Goal: Task Accomplishment & Management: Manage account settings

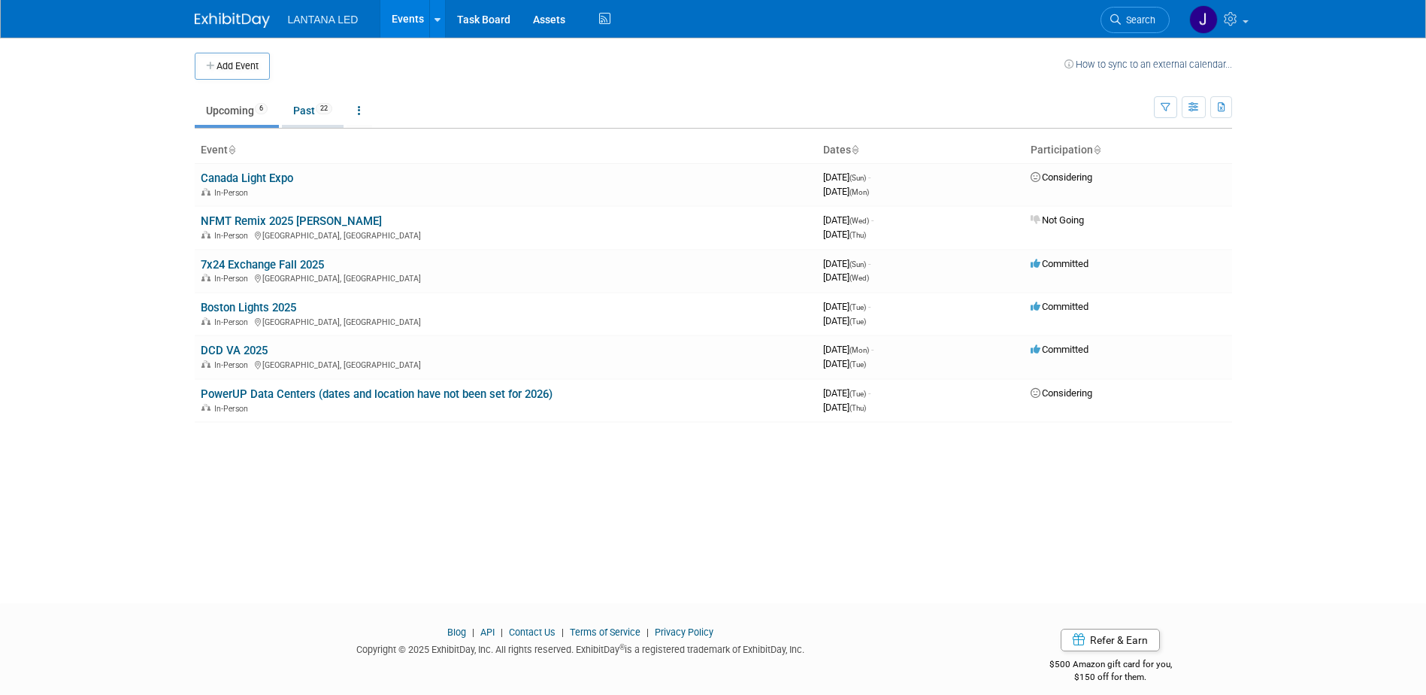
click at [308, 106] on link "Past 22" at bounding box center [313, 110] width 62 height 29
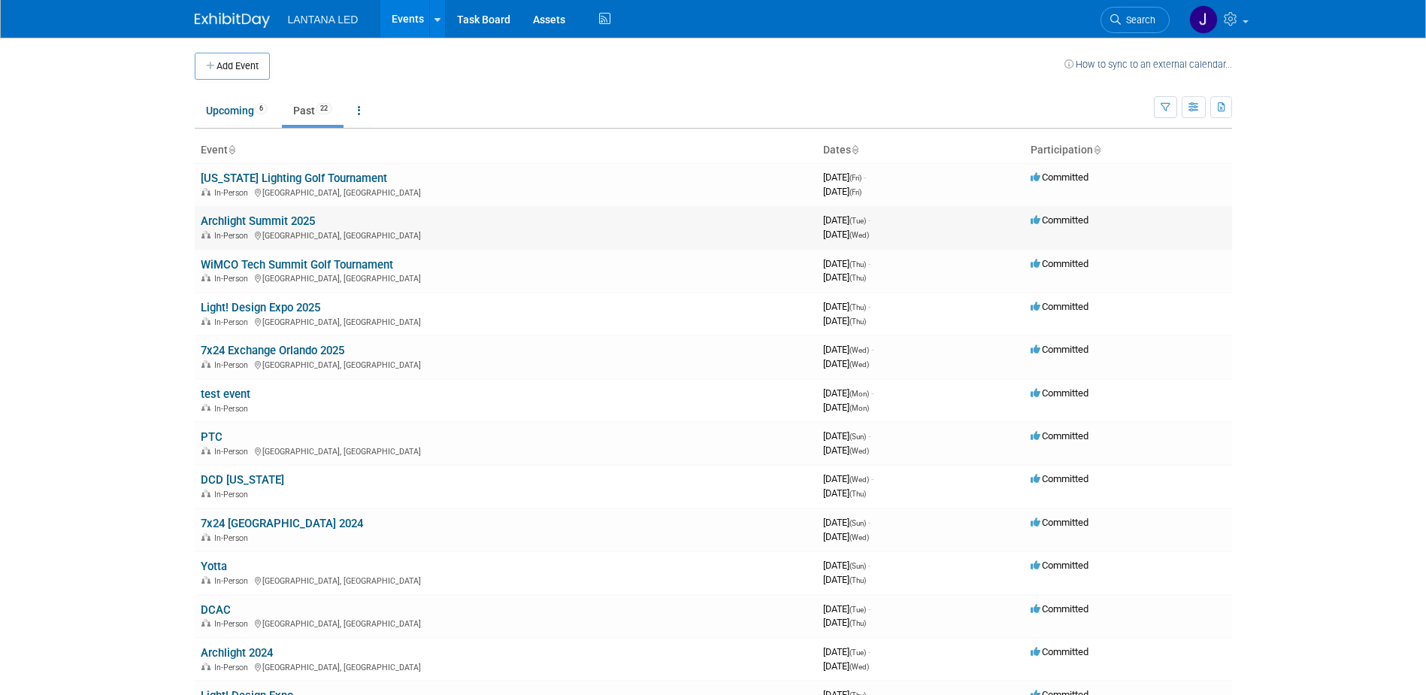
click at [277, 223] on link "Archlight Summit 2025" at bounding box center [258, 221] width 114 height 14
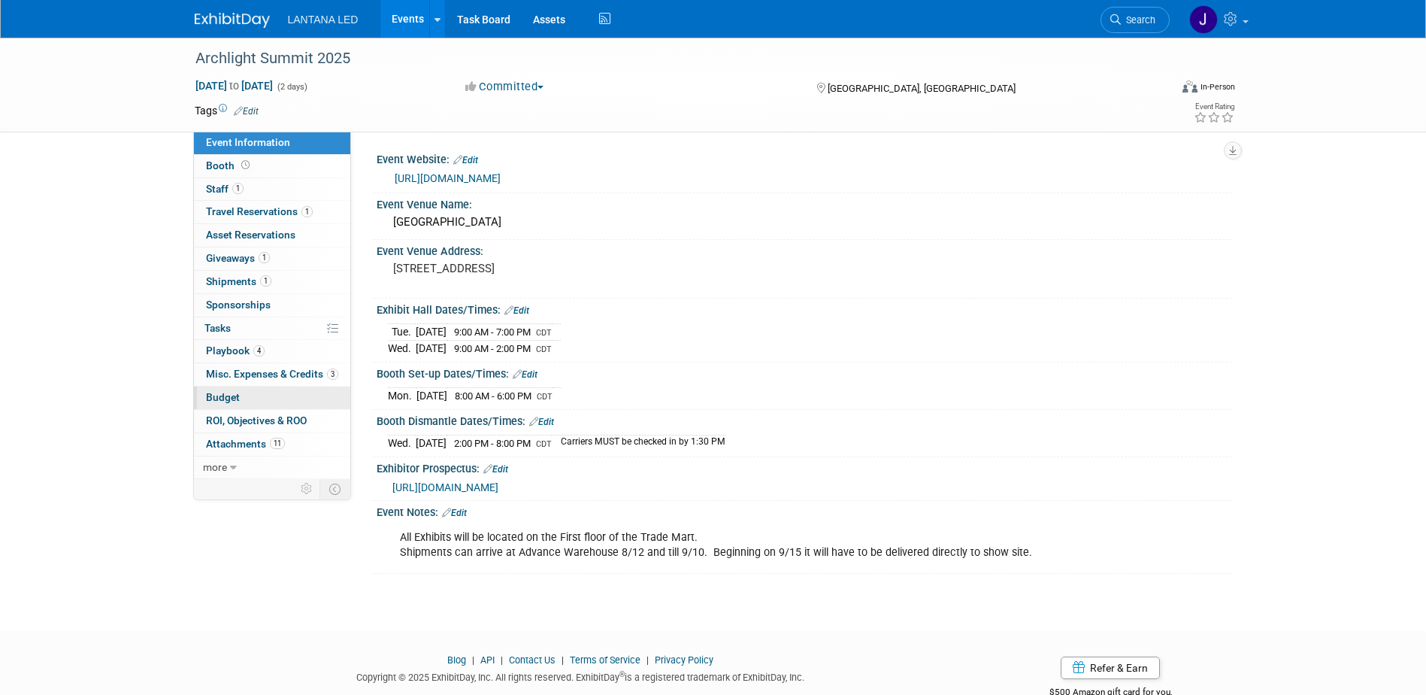
click at [235, 393] on span "Budget" at bounding box center [223, 397] width 34 height 12
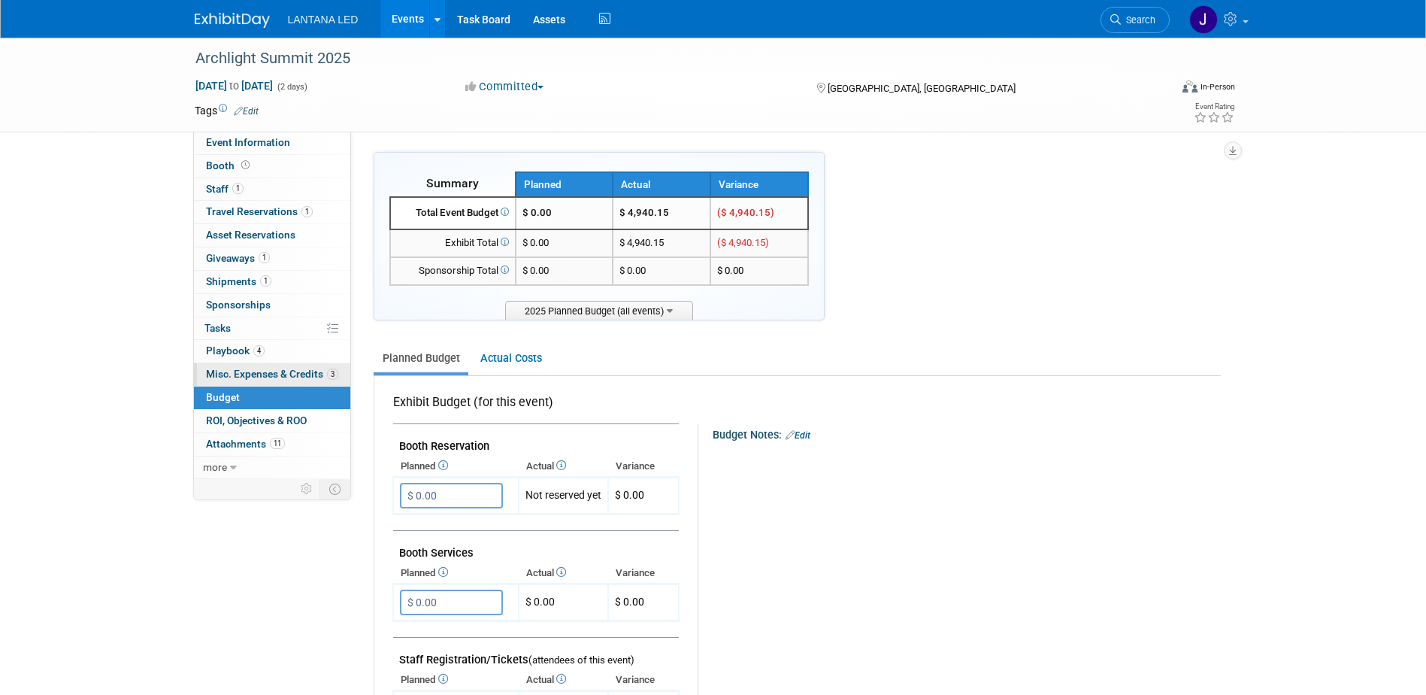
click at [227, 374] on span "Misc. Expenses & Credits 3" at bounding box center [272, 374] width 132 height 12
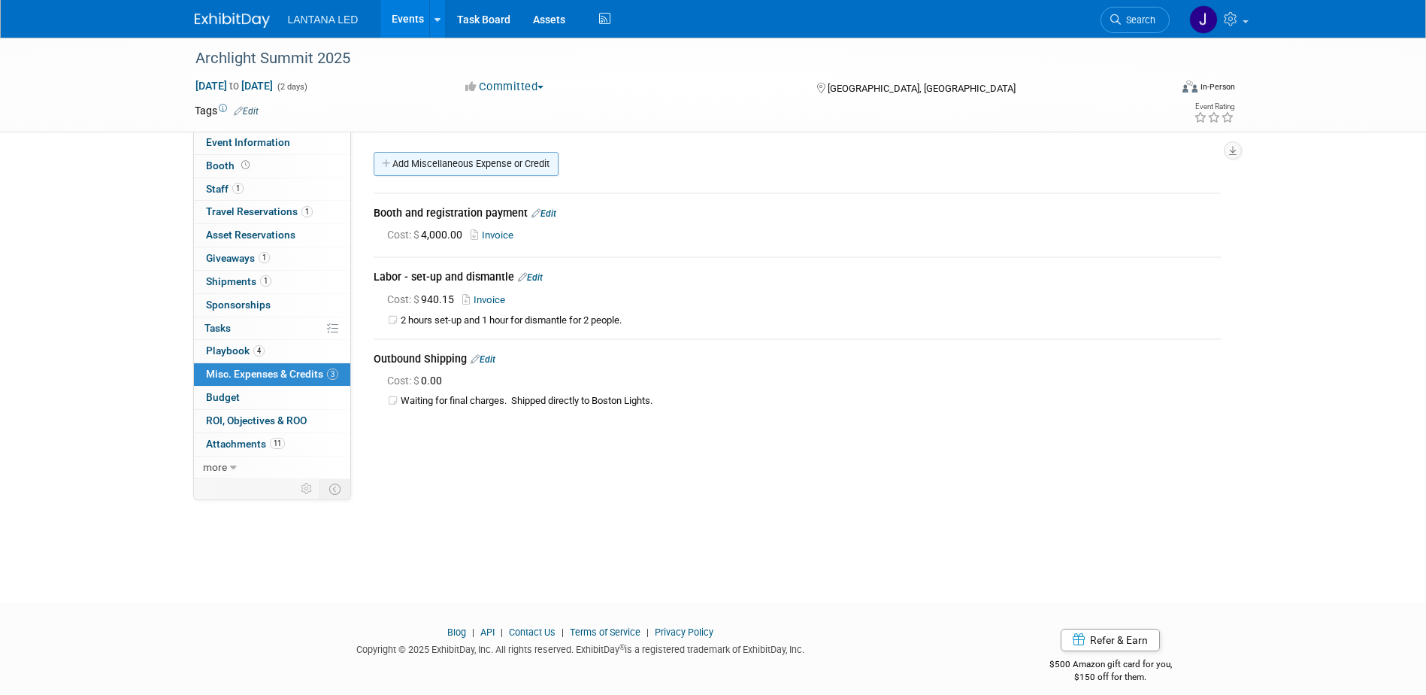
click at [426, 160] on link "Add Miscellaneous Expense or Credit" at bounding box center [466, 164] width 185 height 24
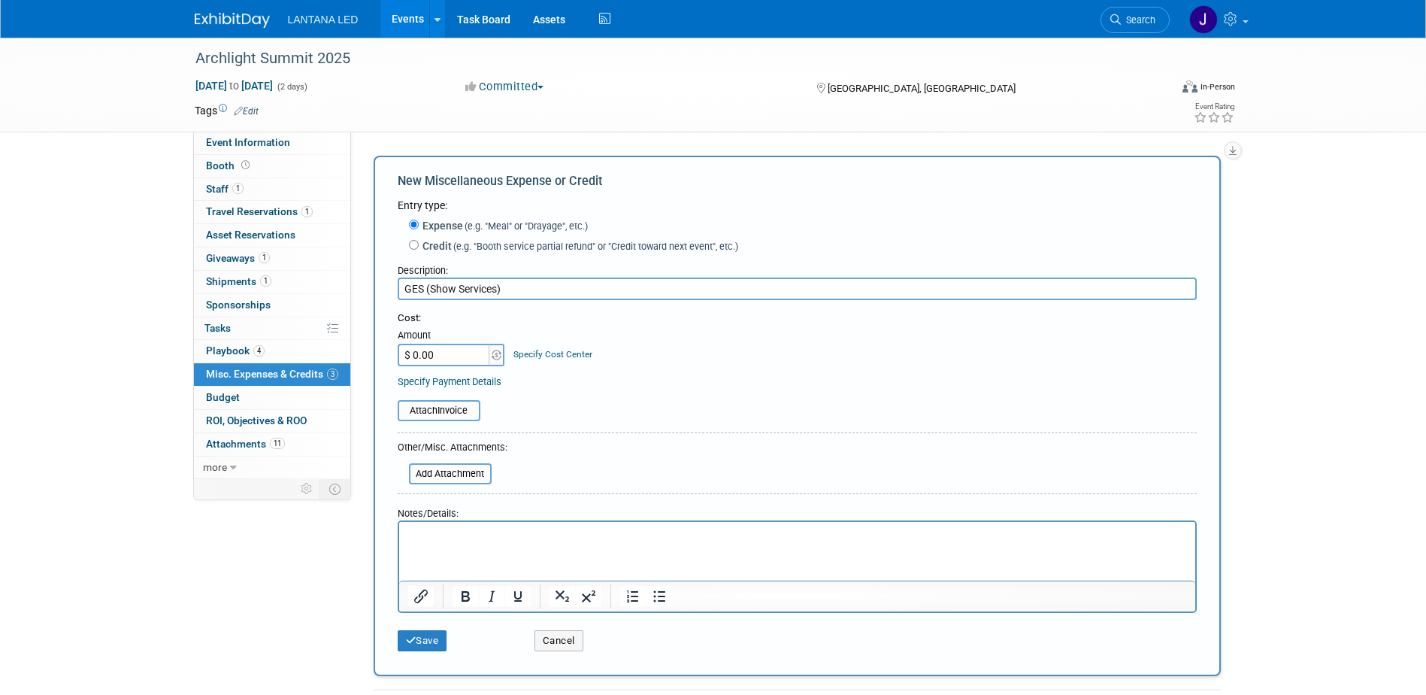
type input "GES (Show Services)"
click at [459, 533] on p "Rich Text Area. Press ALT-0 for help." at bounding box center [796, 535] width 779 height 15
click at [434, 480] on input "file" at bounding box center [400, 474] width 179 height 18
click at [452, 411] on input "file" at bounding box center [389, 410] width 179 height 18
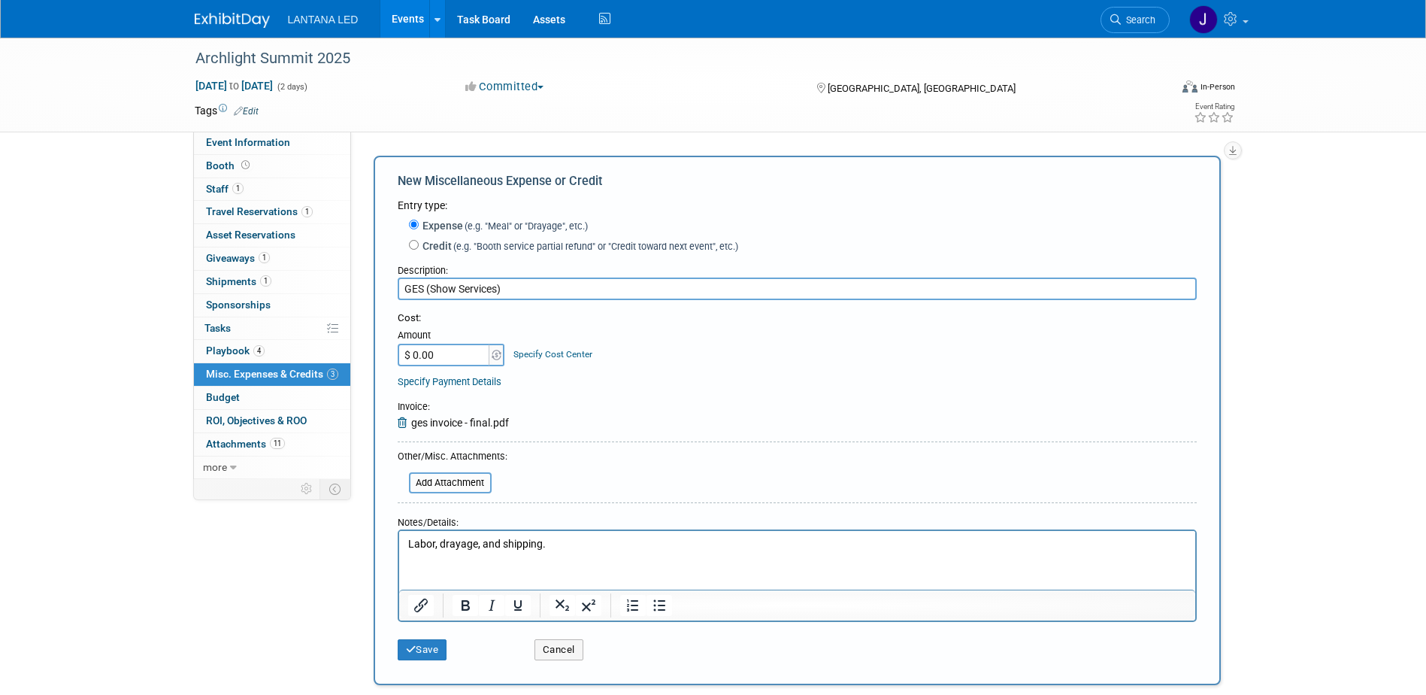
click at [426, 353] on input "$ 0.00" at bounding box center [445, 355] width 94 height 23
type input "$ 2,207.41"
click at [439, 653] on button "Save" at bounding box center [423, 649] width 50 height 21
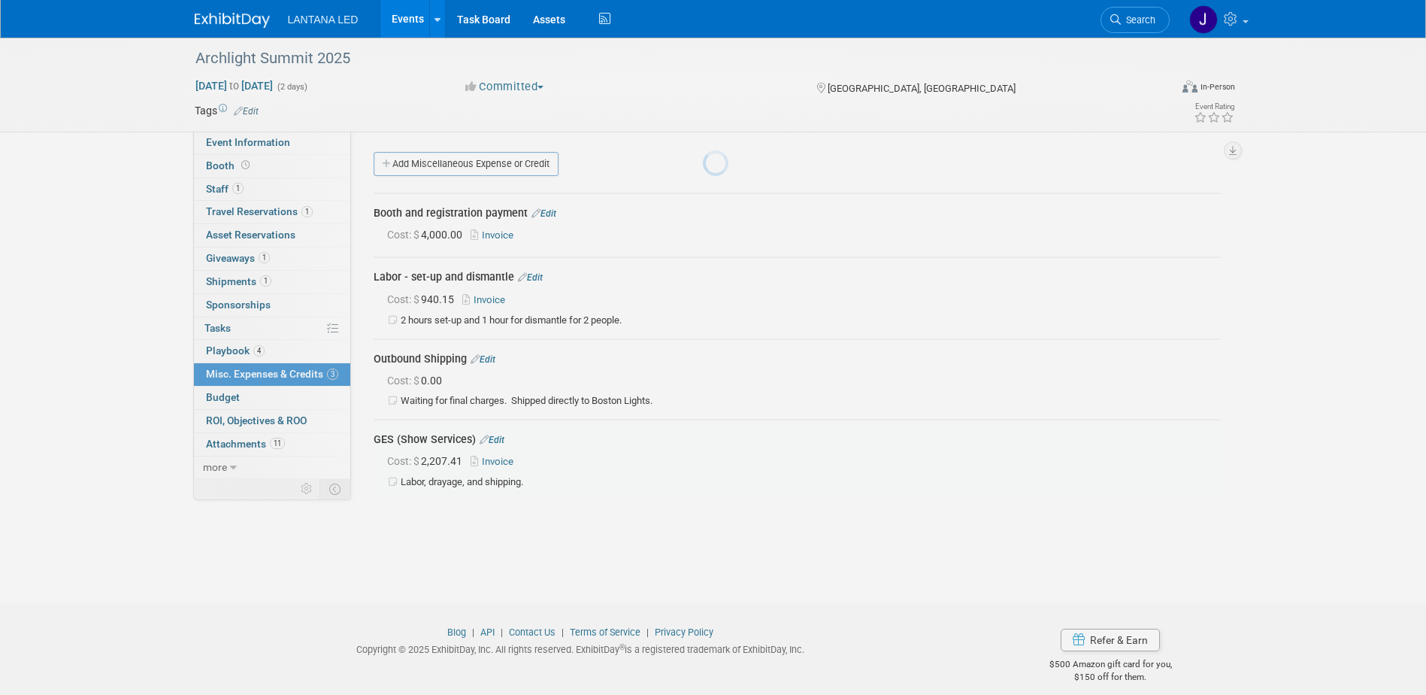
scroll to position [14, 0]
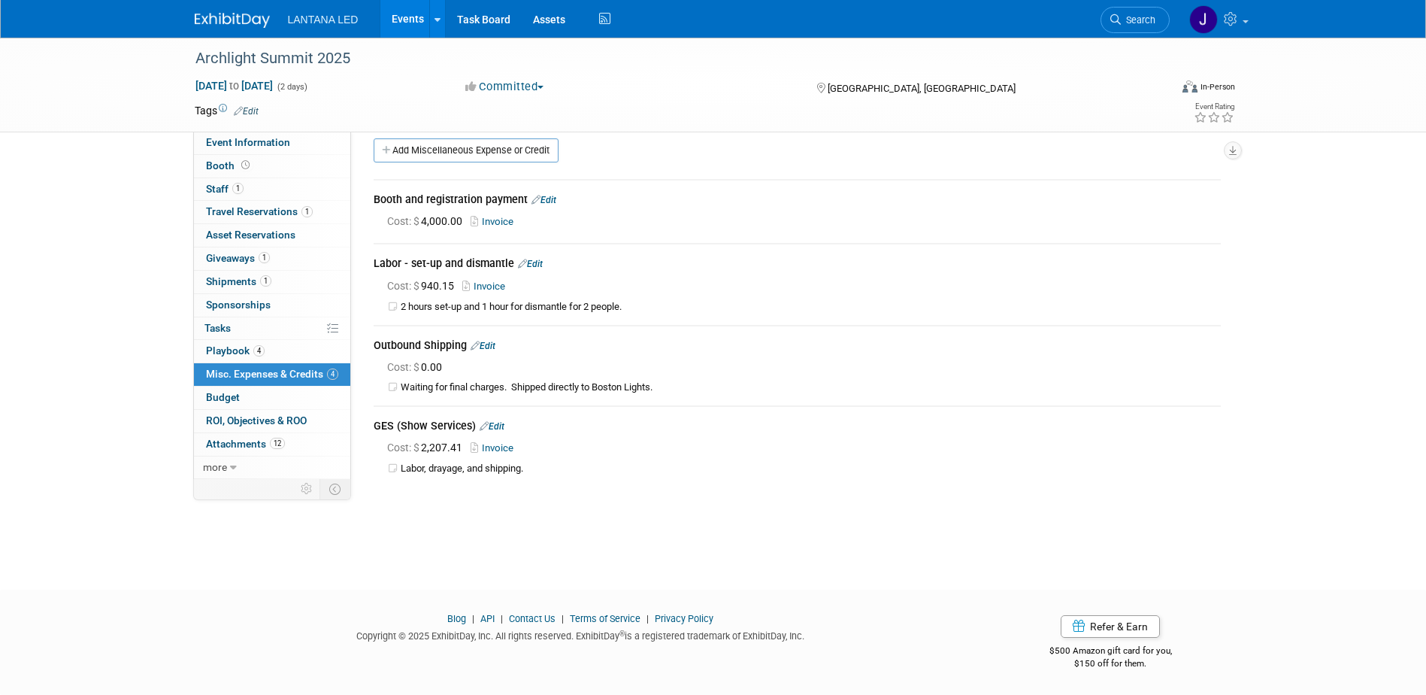
click at [262, 373] on span "Misc. Expenses & Credits 4" at bounding box center [272, 374] width 132 height 12
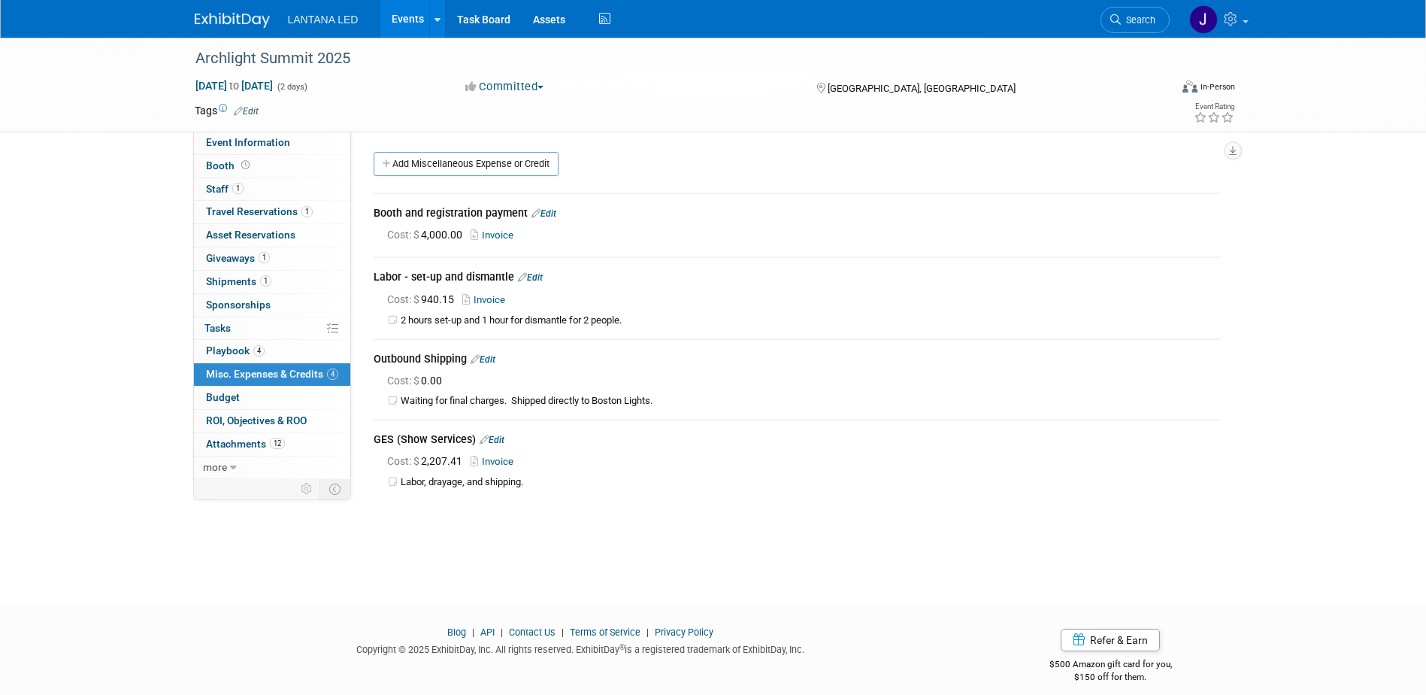
click at [535, 277] on link "Edit" at bounding box center [530, 277] width 25 height 11
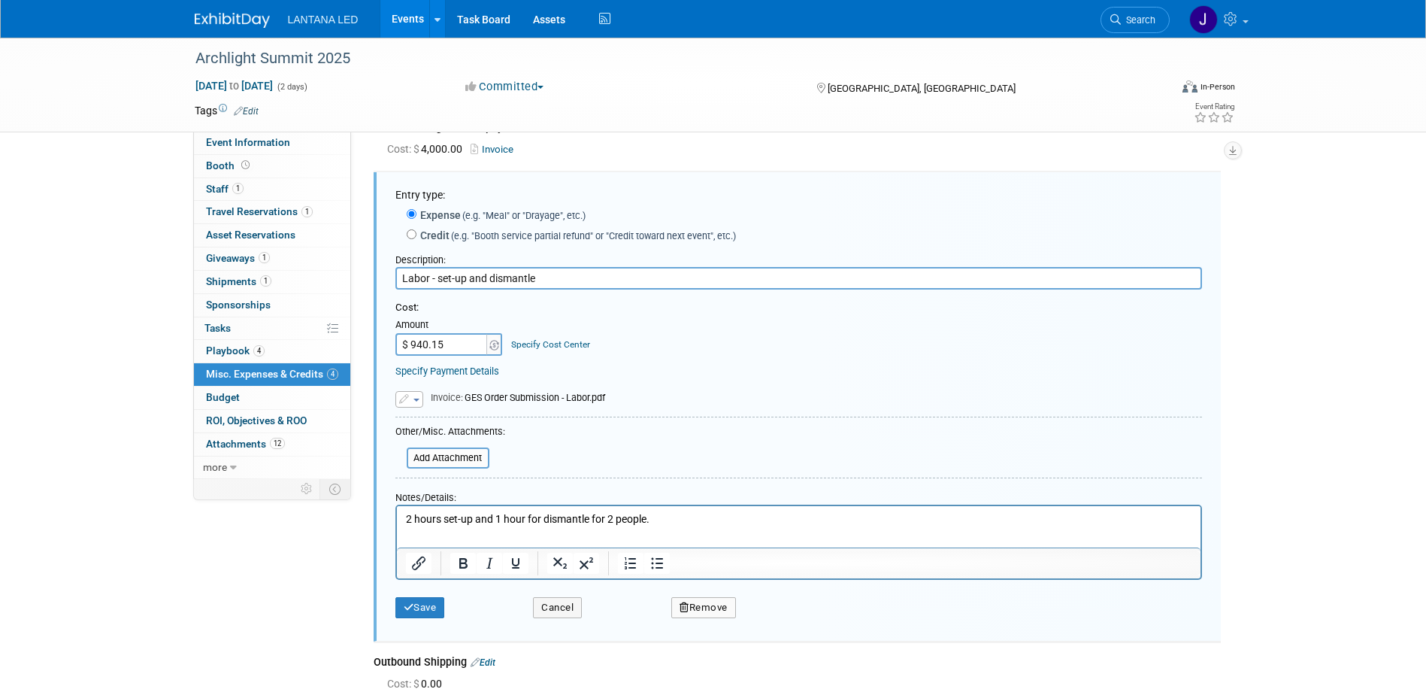
click at [711, 609] on button "Remove" at bounding box center [703, 607] width 65 height 21
click at [775, 619] on icon at bounding box center [776, 620] width 9 height 8
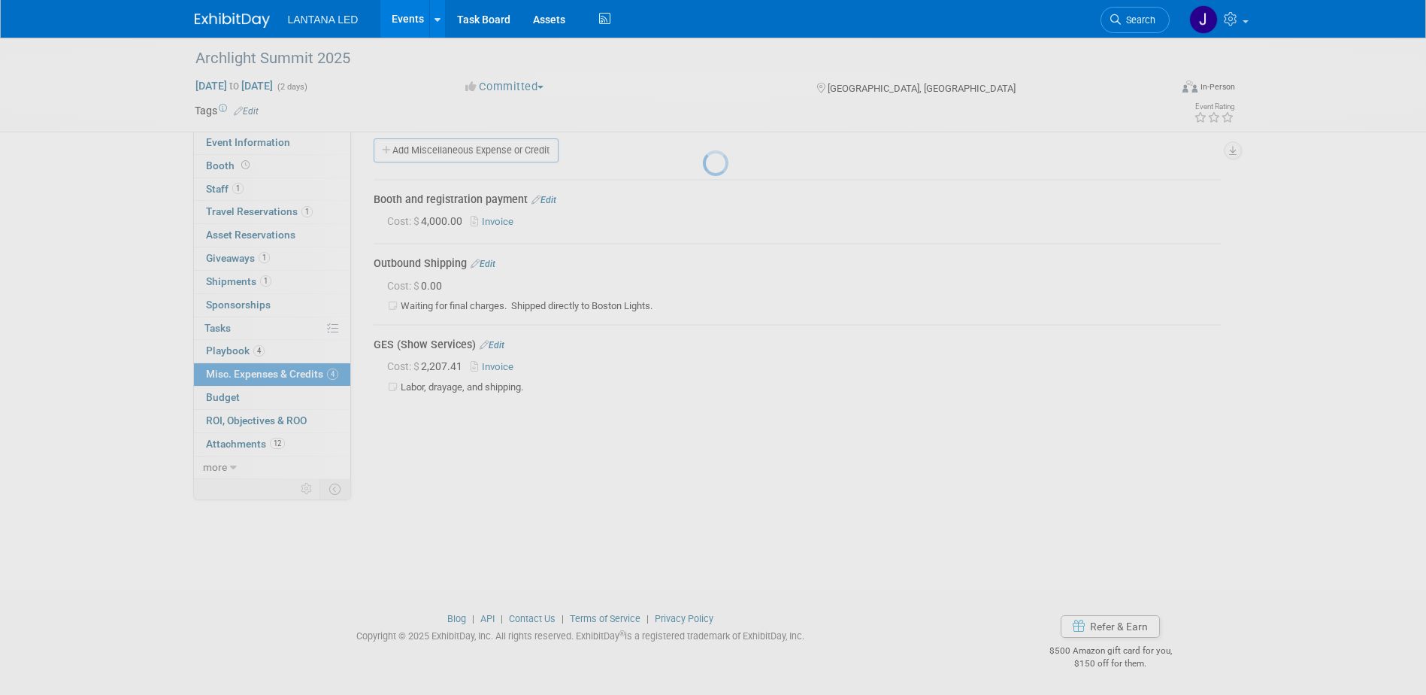
scroll to position [14, 0]
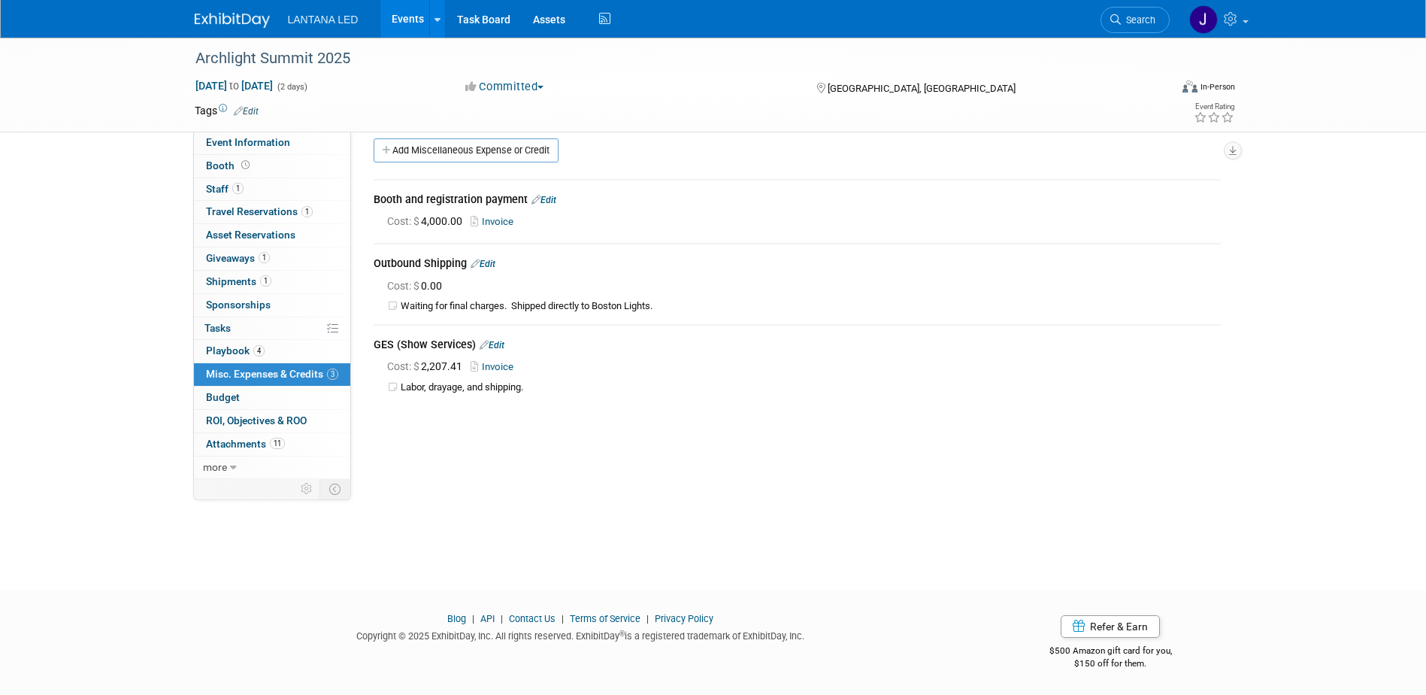
click at [488, 262] on link "Edit" at bounding box center [483, 264] width 25 height 11
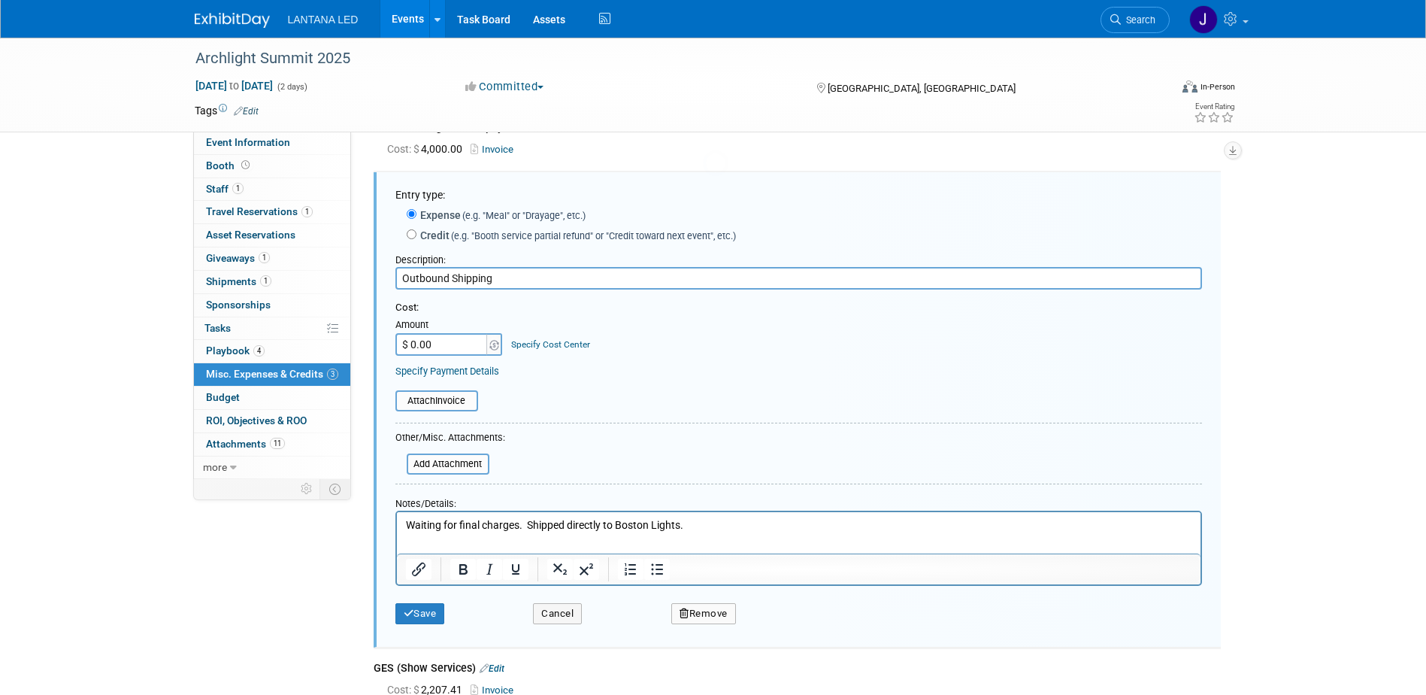
scroll to position [0, 0]
click at [690, 618] on button "Remove" at bounding box center [703, 613] width 65 height 21
click at [780, 628] on icon at bounding box center [776, 626] width 9 height 8
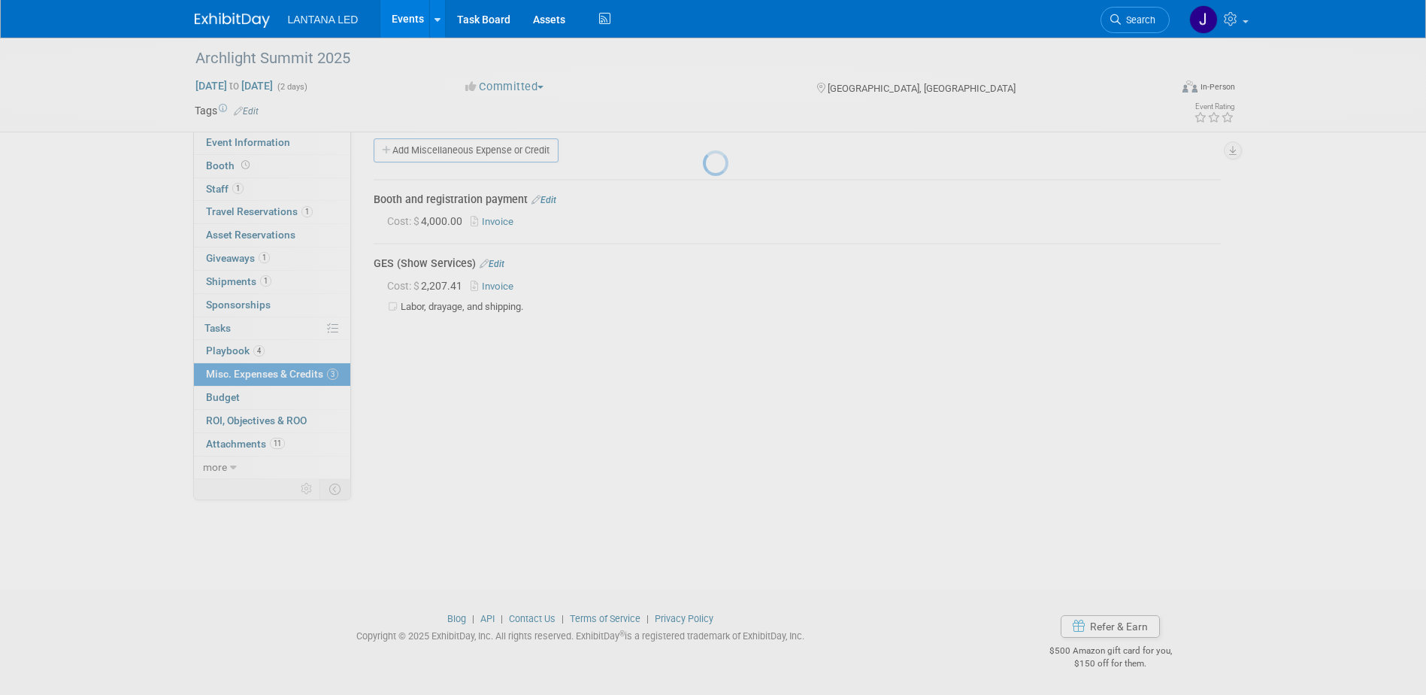
scroll to position [14, 0]
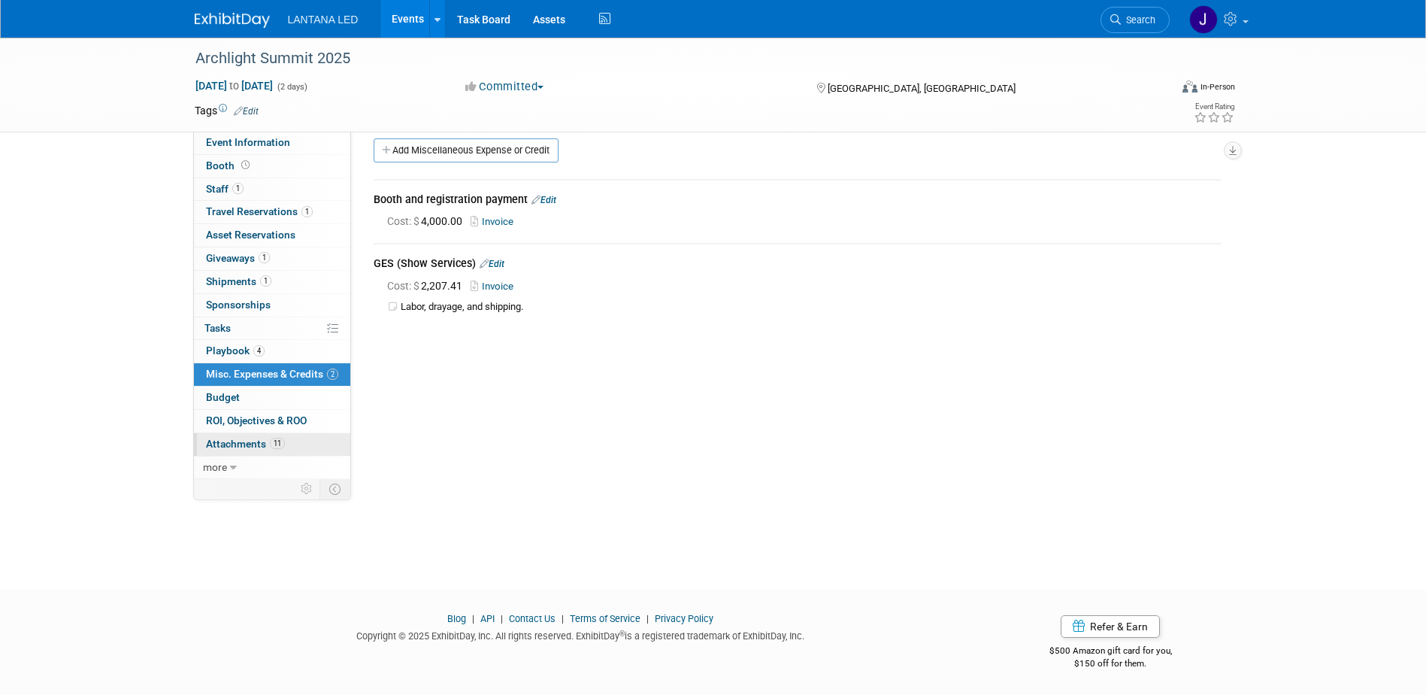
click at [243, 450] on link "11 Attachments 11" at bounding box center [272, 444] width 156 height 23
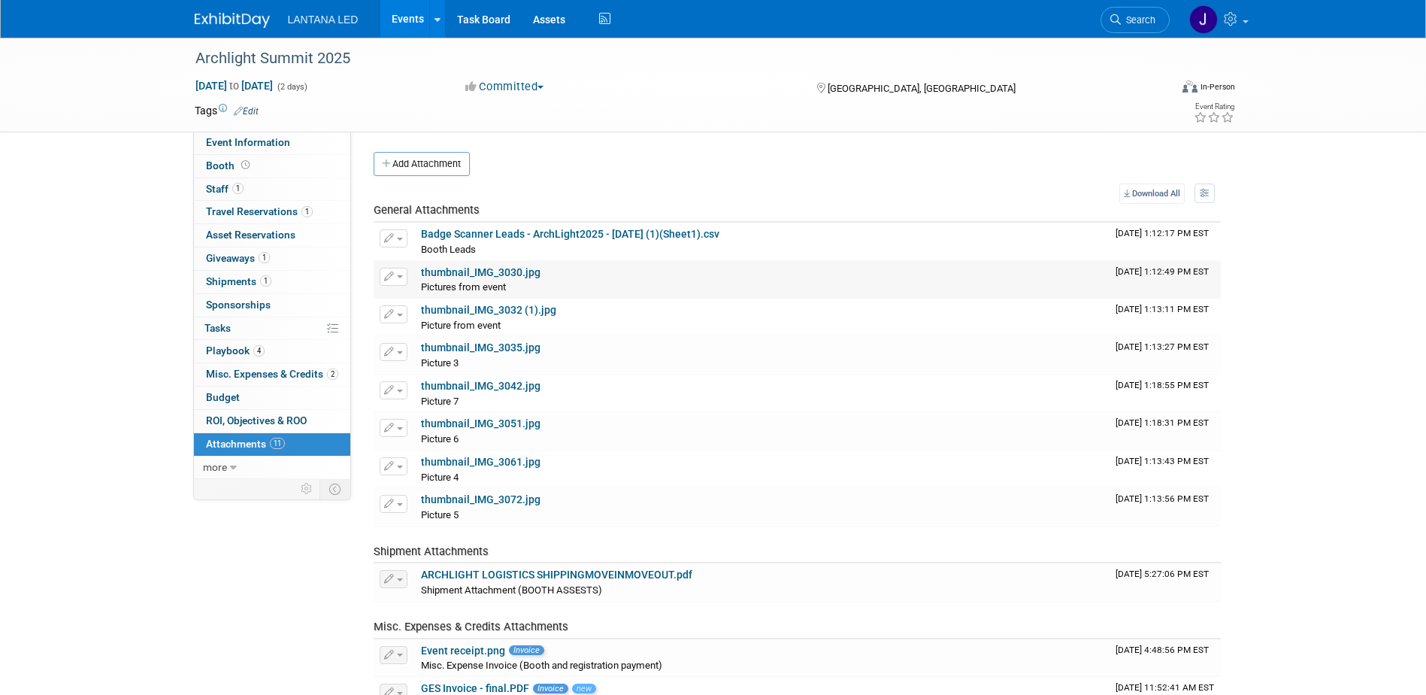
click at [441, 273] on link "thumbnail_IMG_3030.jpg" at bounding box center [481, 272] width 120 height 12
click at [407, 22] on link "Events" at bounding box center [407, 19] width 55 height 38
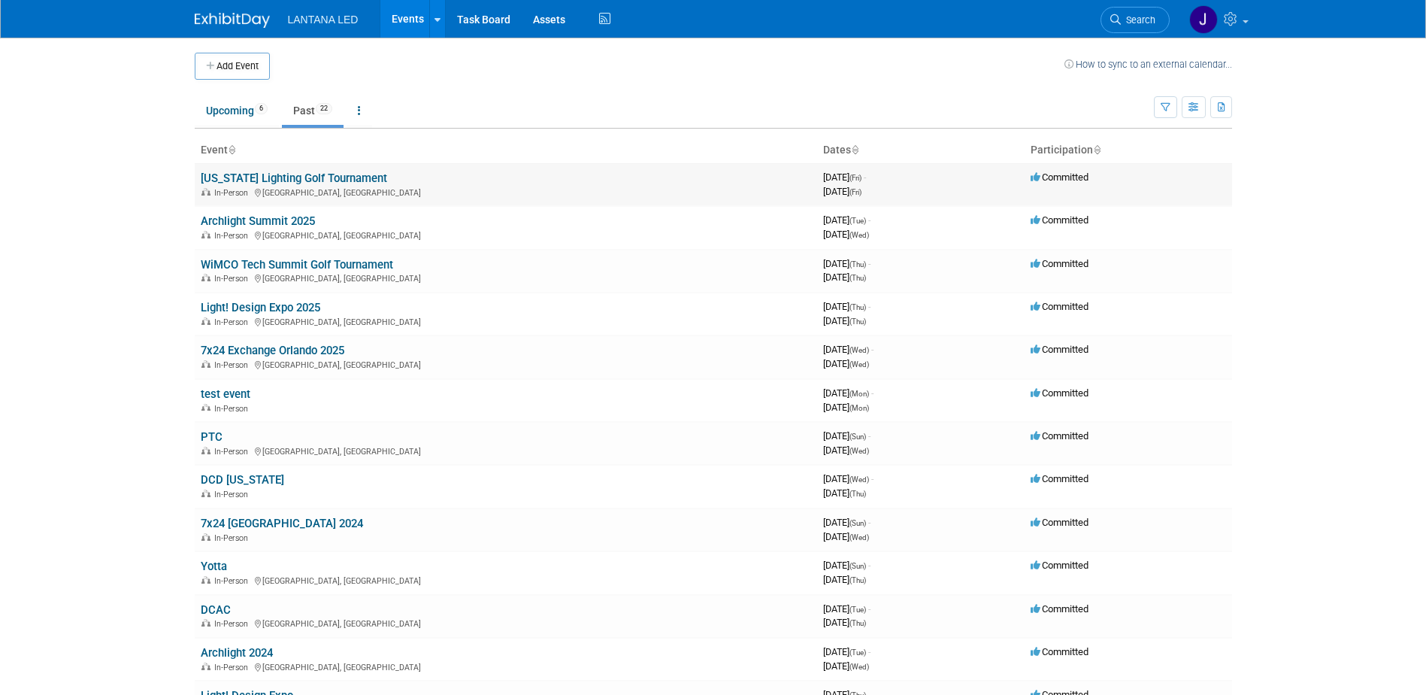
click at [300, 179] on link "[US_STATE] Lighting Golf Tournament" at bounding box center [294, 178] width 186 height 14
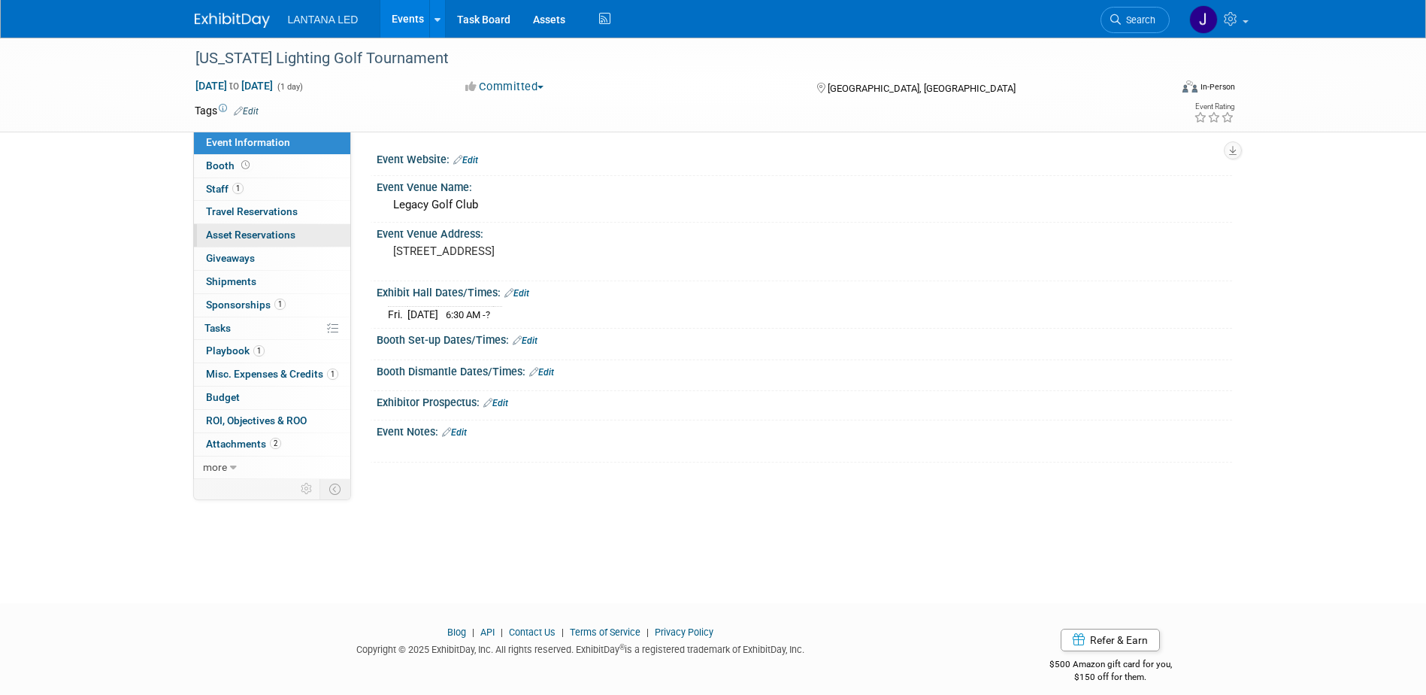
click at [278, 231] on span "Asset Reservations 0" at bounding box center [250, 235] width 89 height 12
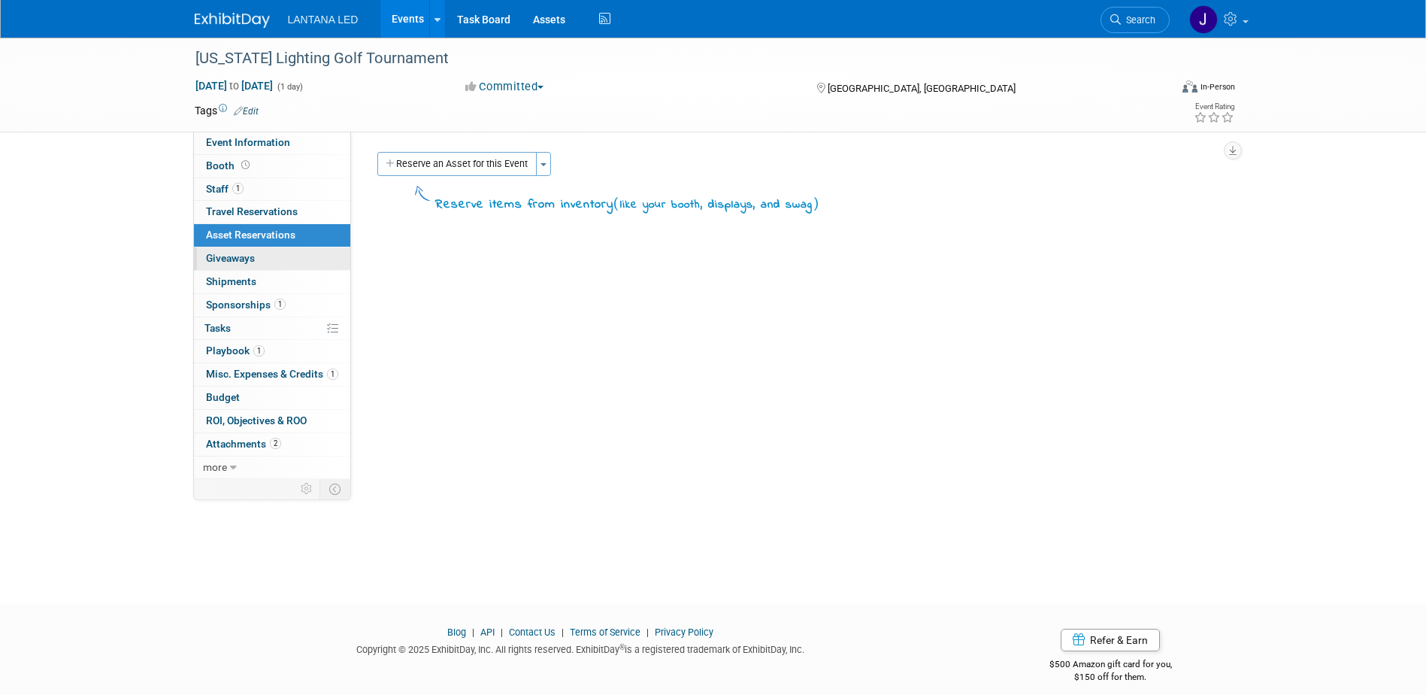
click at [252, 258] on span "Giveaways 0" at bounding box center [230, 258] width 49 height 12
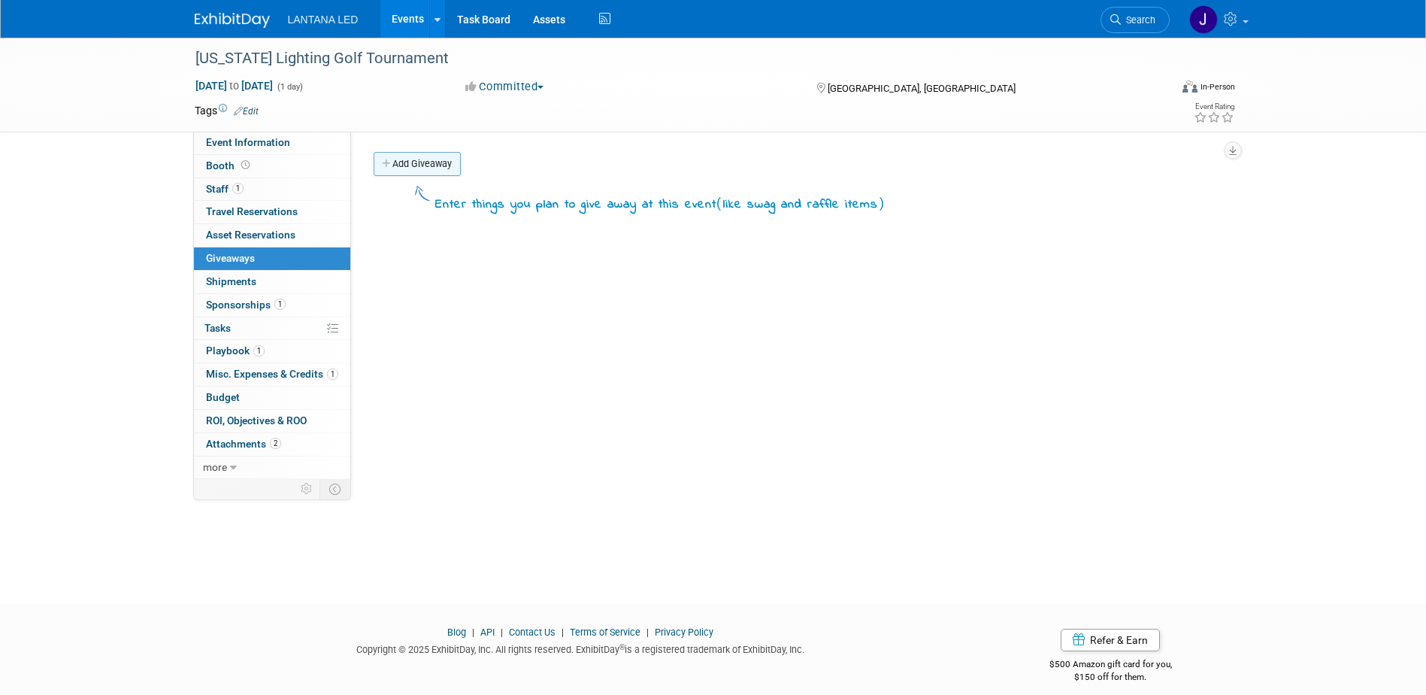
click at [419, 163] on link "Add Giveaway" at bounding box center [417, 164] width 87 height 24
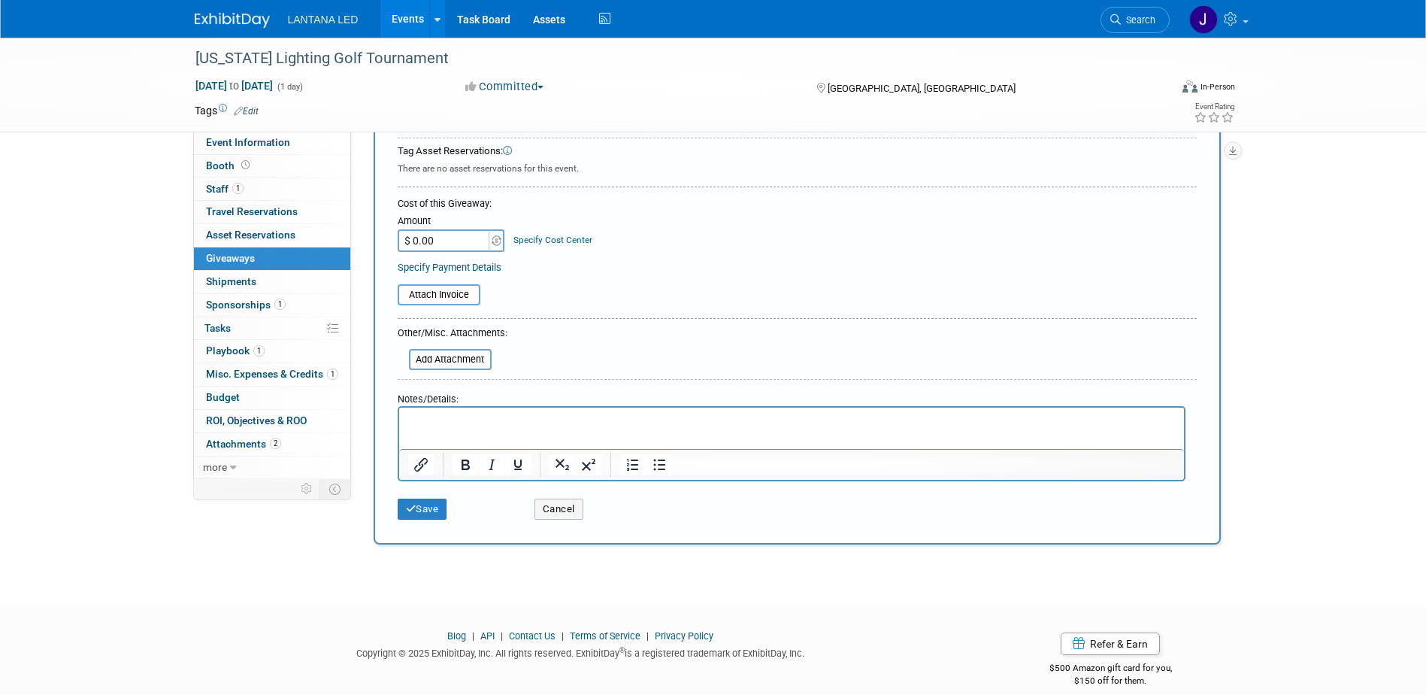
scroll to position [127, 0]
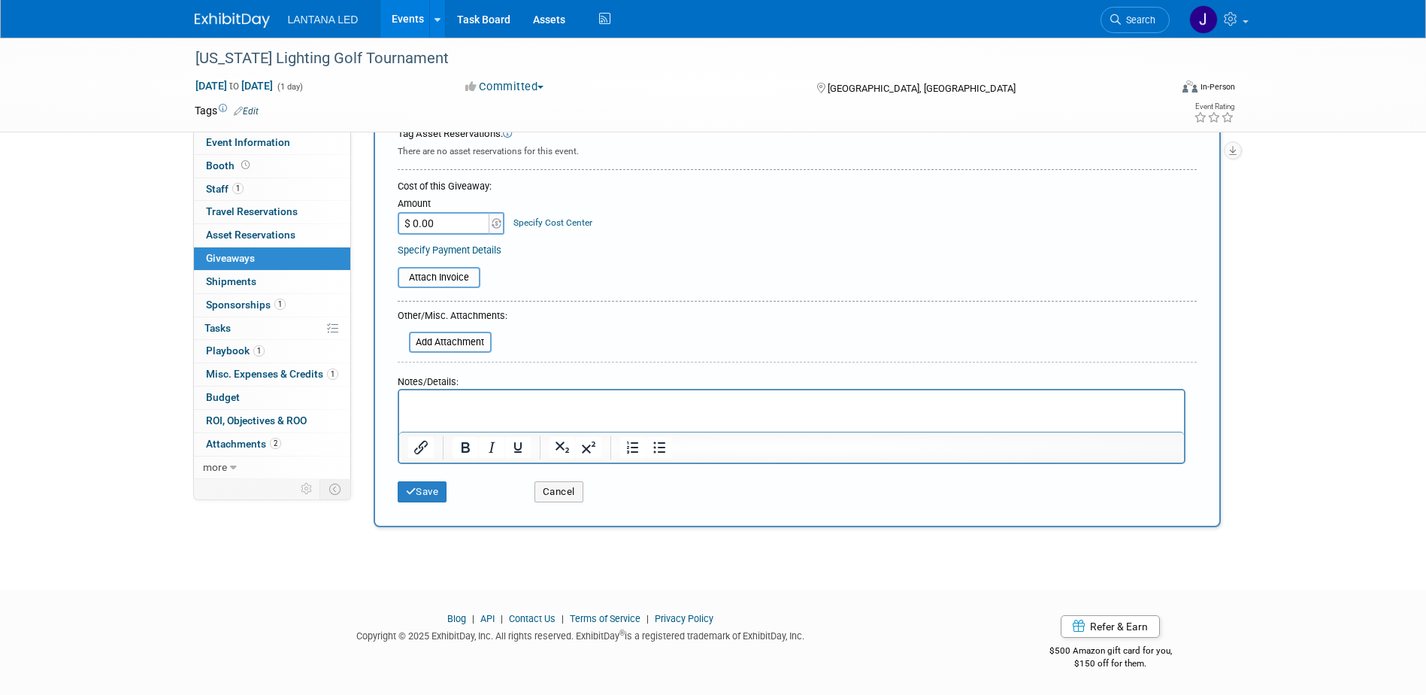
type input "Golf Tool Carabiners"
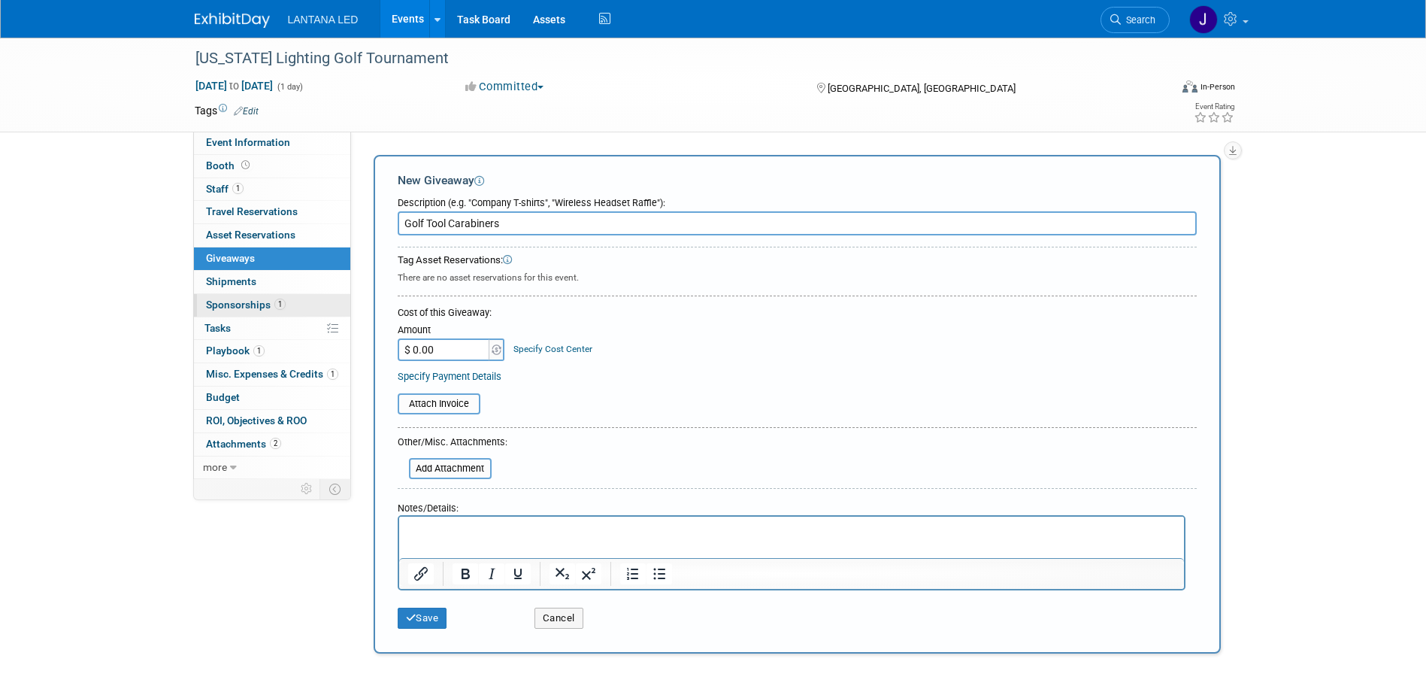
scroll to position [0, 0]
click at [410, 20] on link "Events" at bounding box center [407, 19] width 55 height 38
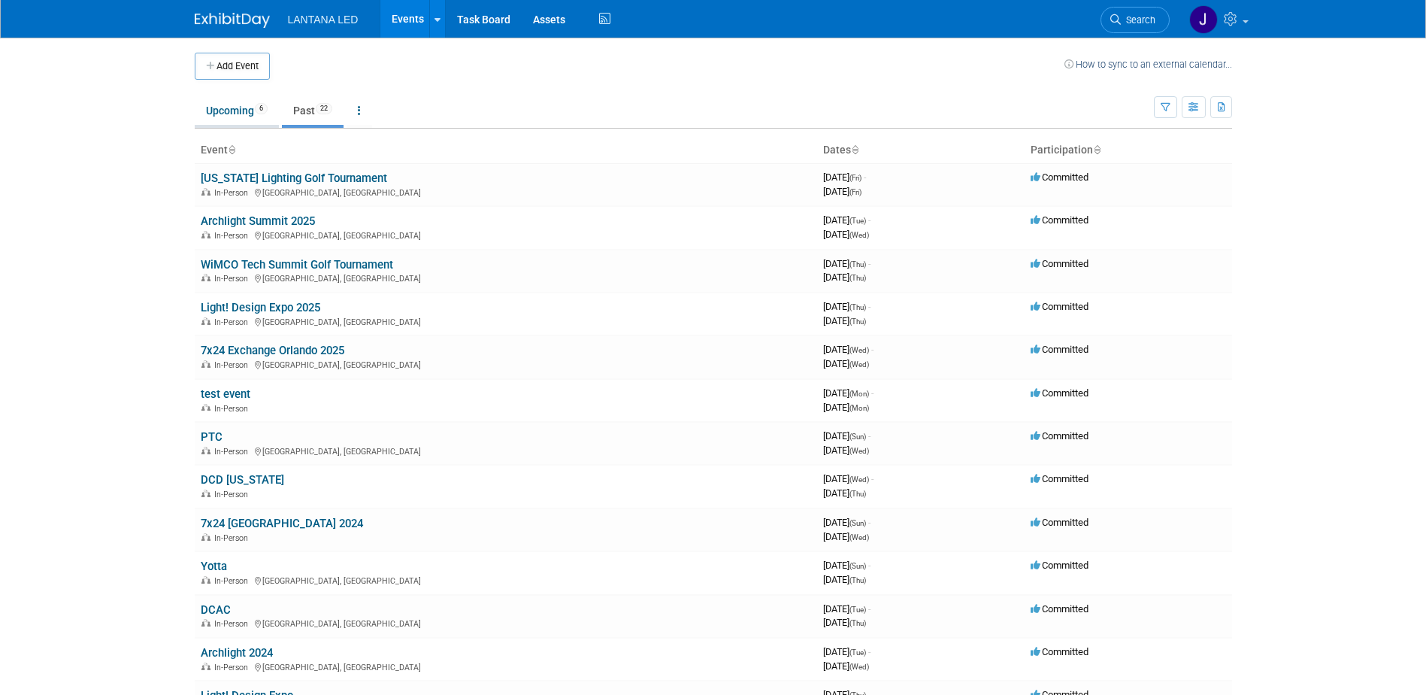
click at [237, 111] on link "Upcoming 6" at bounding box center [237, 110] width 84 height 29
